Goal: Navigation & Orientation: Find specific page/section

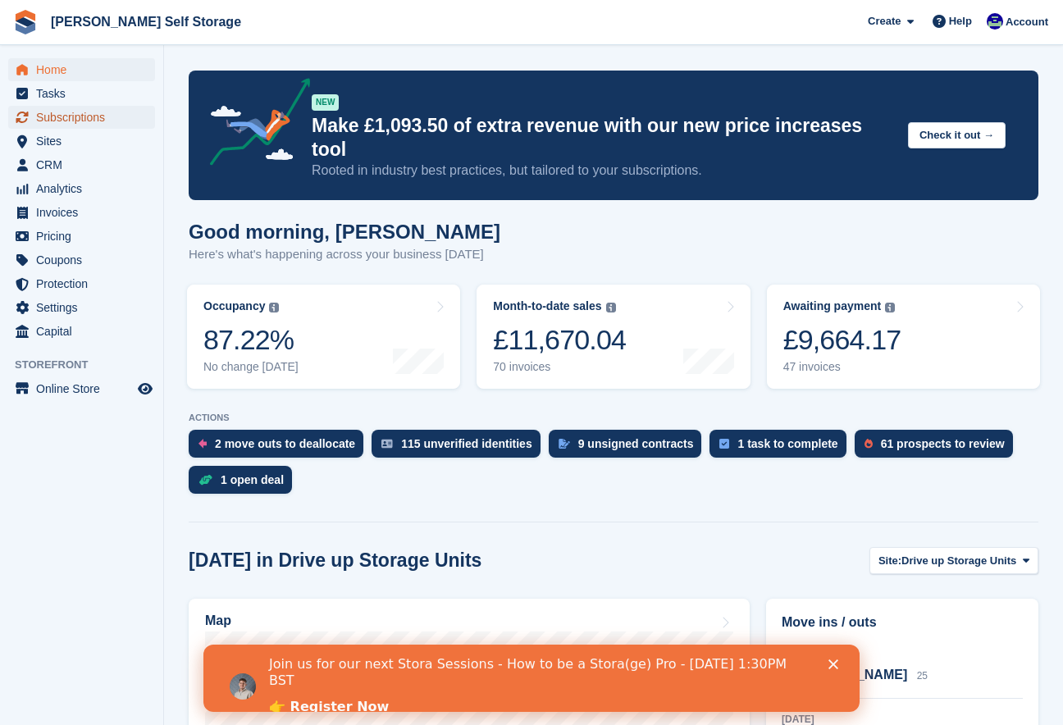
click at [50, 121] on span "Subscriptions" at bounding box center [85, 117] width 98 height 23
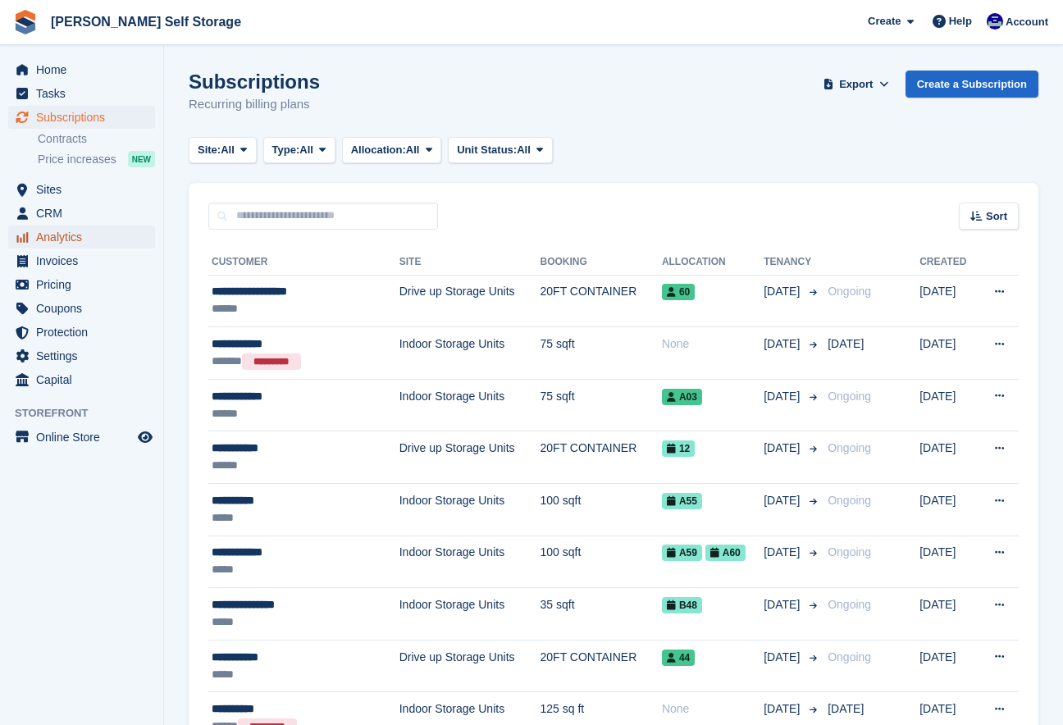
click at [43, 234] on span "Analytics" at bounding box center [85, 236] width 98 height 23
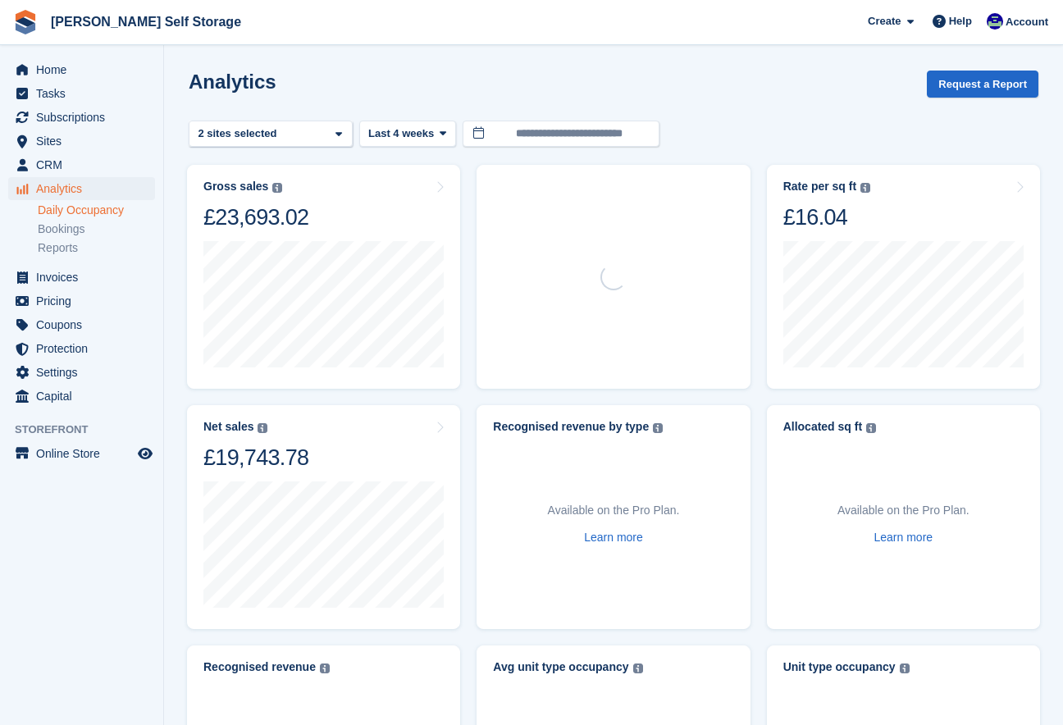
click at [56, 212] on link "Daily Occupancy" at bounding box center [96, 211] width 117 height 16
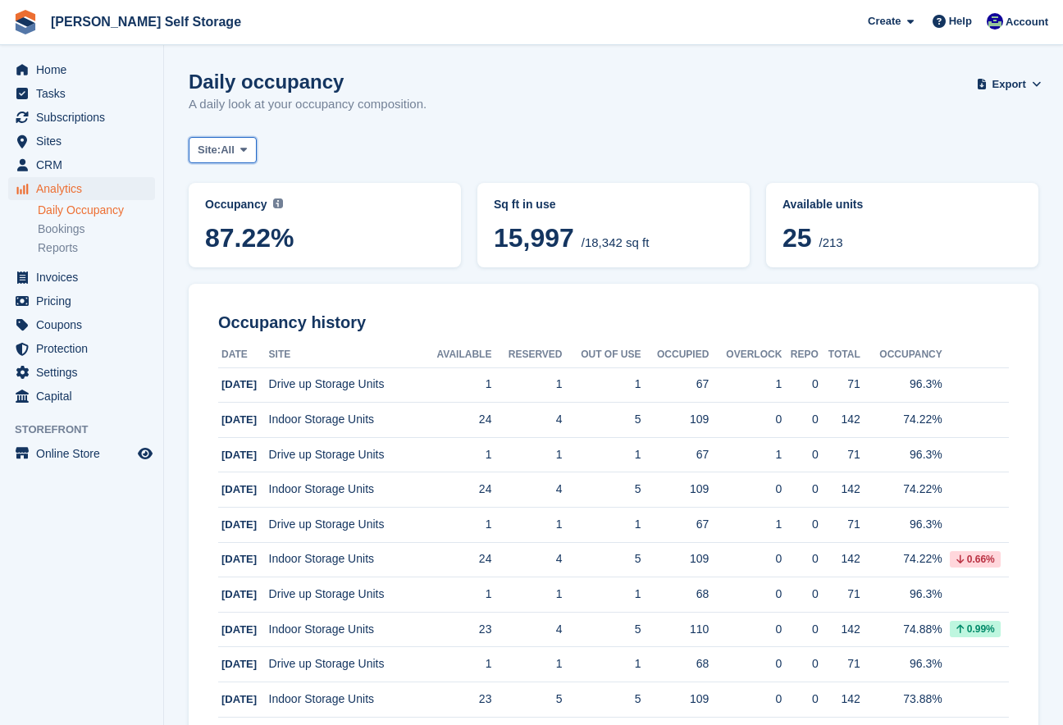
click at [247, 152] on icon at bounding box center [243, 149] width 7 height 11
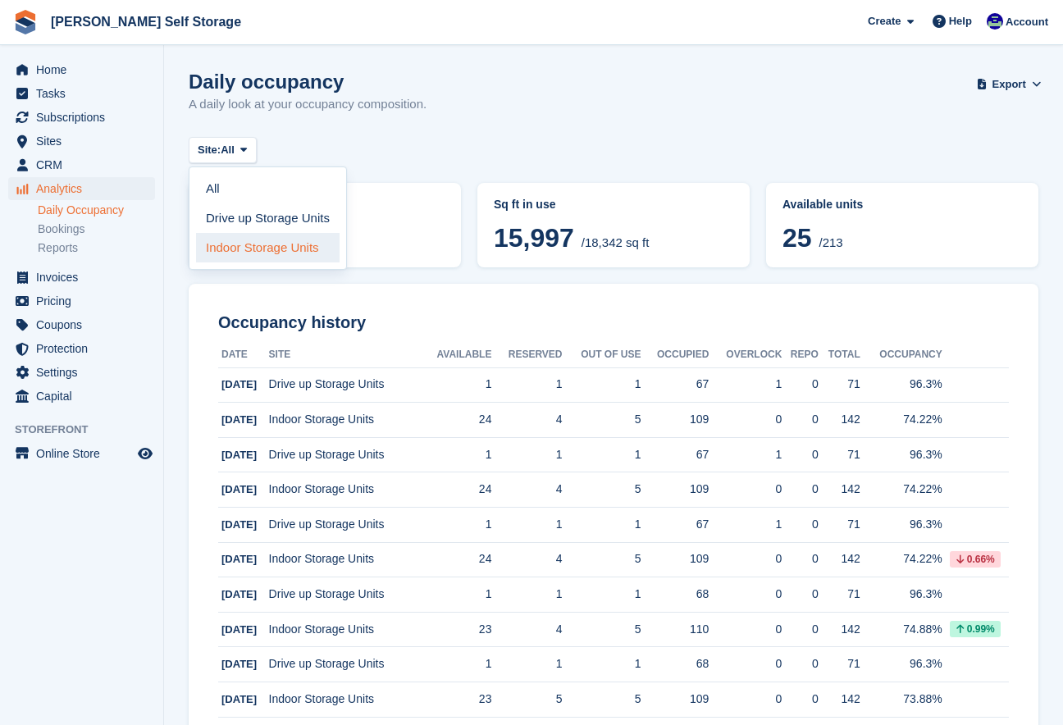
click at [232, 255] on link "Indoor Storage Units" at bounding box center [267, 248] width 143 height 30
